Goal: Check status: Check status

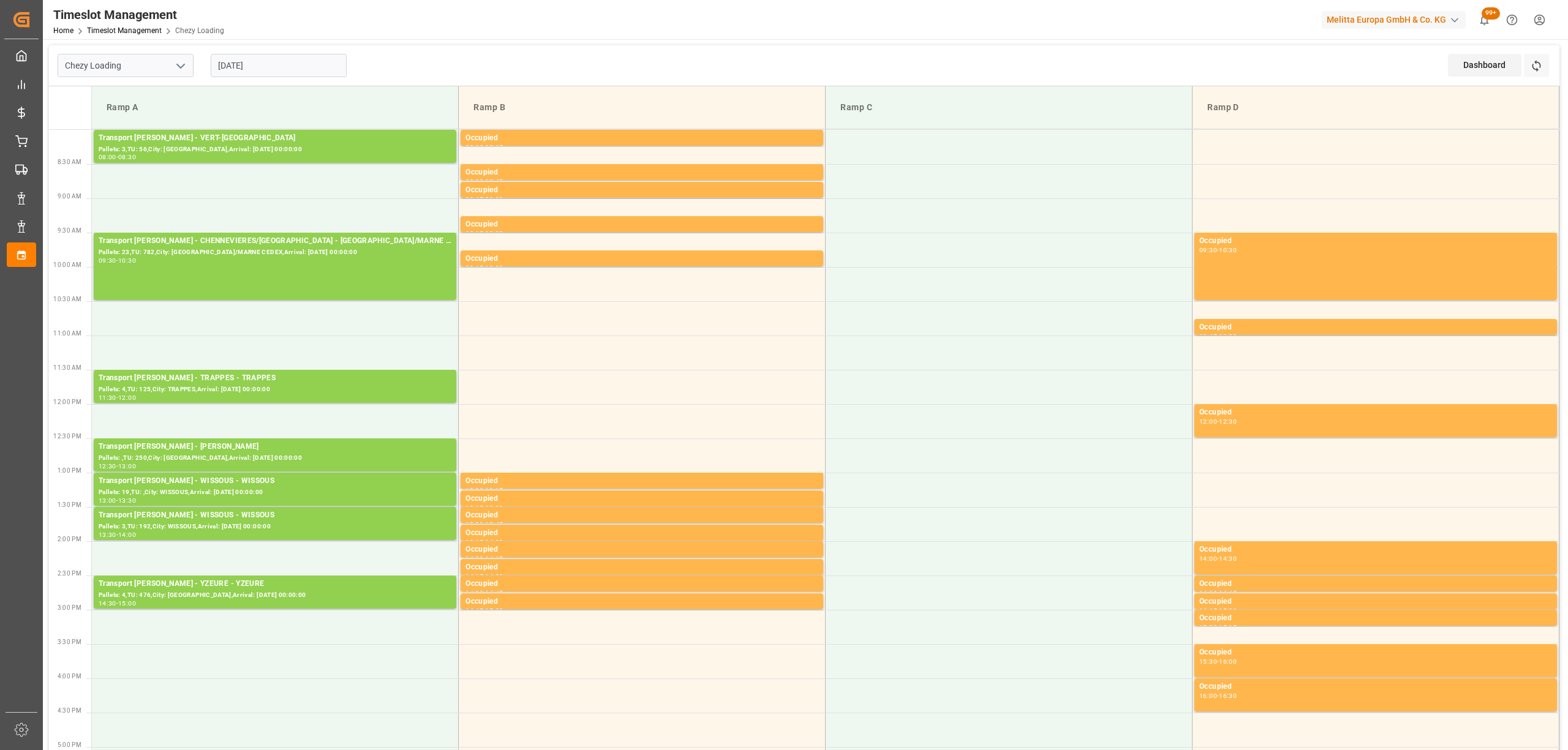
click at [1532, 57] on button "Refresh Time Slots" at bounding box center [1537, 65] width 25 height 23
